Goal: Find specific page/section: Find specific page/section

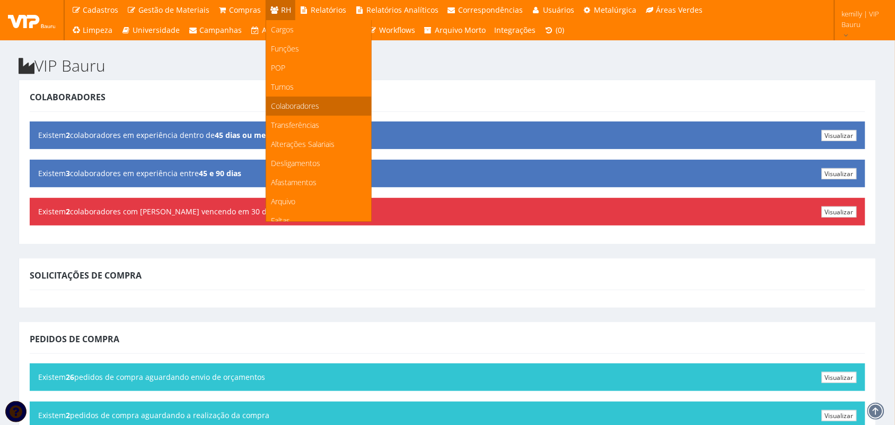
click at [287, 110] on link "Colaboradores" at bounding box center [318, 105] width 105 height 19
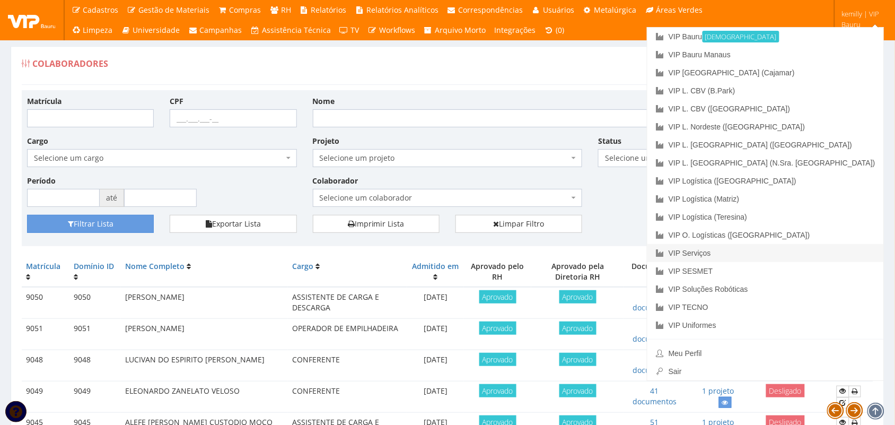
click at [794, 252] on link "VIP Serviços" at bounding box center [765, 253] width 236 height 18
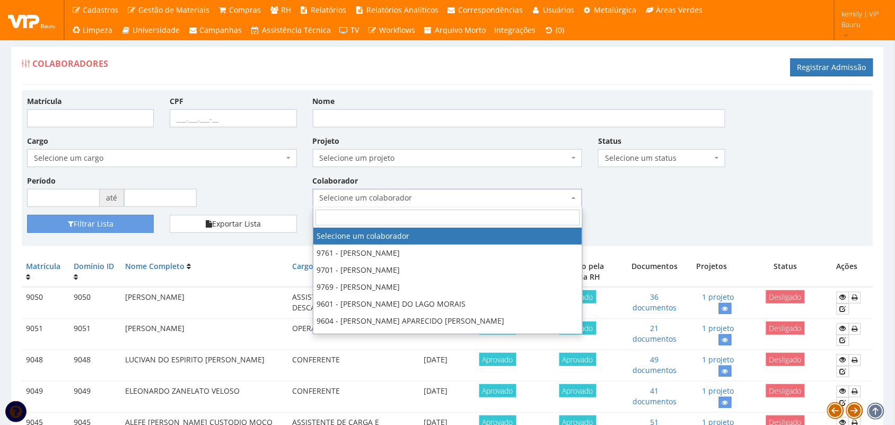
click at [463, 199] on span "Selecione um colaborador" at bounding box center [445, 197] width 250 height 11
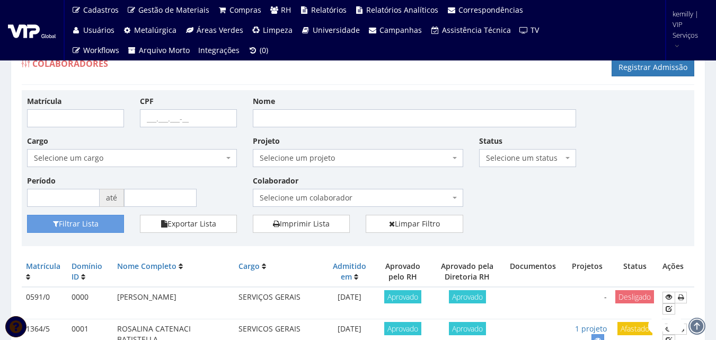
click at [352, 189] on span "Selecione um colaborador" at bounding box center [358, 198] width 210 height 18
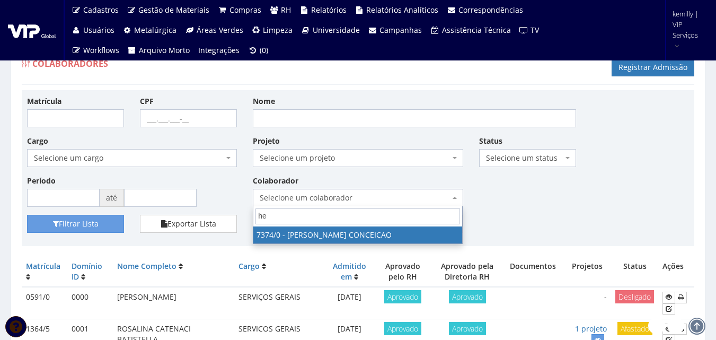
type input "h"
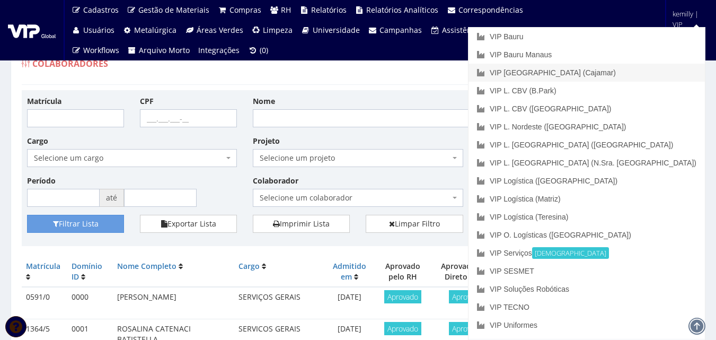
click at [650, 73] on link "VIP [GEOGRAPHIC_DATA] (Cajamar)" at bounding box center [587, 73] width 236 height 18
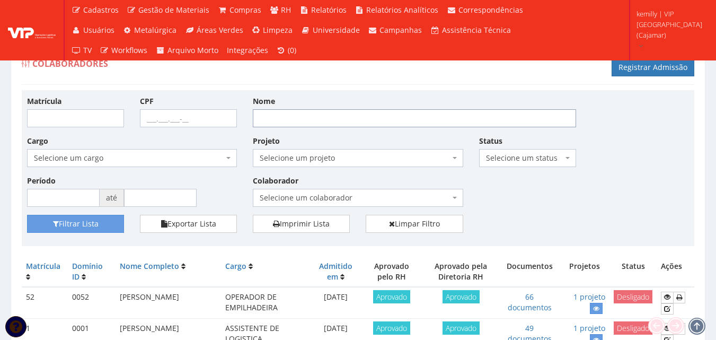
click at [318, 124] on input "Nome" at bounding box center [414, 118] width 323 height 18
type input "henrique borba"
click at [27, 215] on button "Filtrar Lista" at bounding box center [75, 224] width 97 height 18
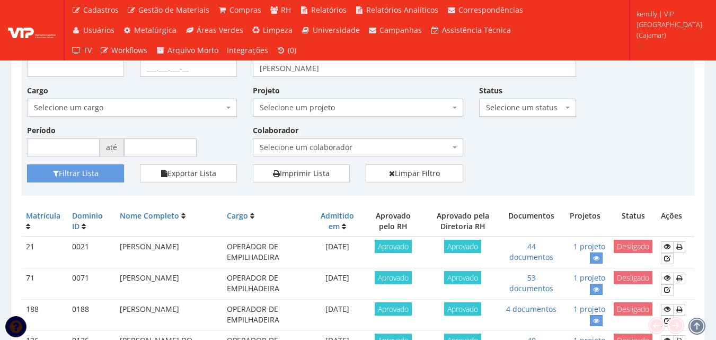
scroll to position [106, 0]
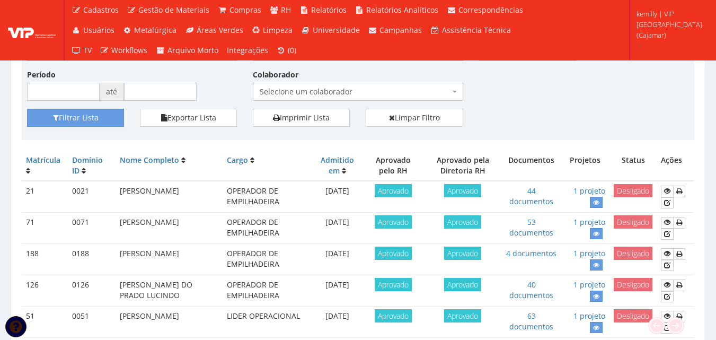
drag, startPoint x: 119, startPoint y: 191, endPoint x: 172, endPoint y: 200, distance: 53.9
click at [172, 200] on td "[PERSON_NAME]" at bounding box center [169, 197] width 107 height 32
copy td "[PERSON_NAME]"
